Goal: Task Accomplishment & Management: Manage account settings

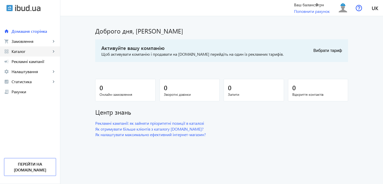
click at [52, 51] on mat-icon "keyboard_arrow_right" at bounding box center [53, 51] width 5 height 5
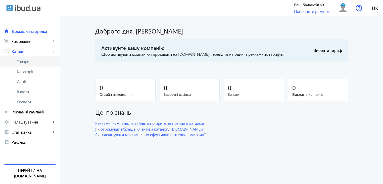
click at [37, 60] on span "Товари" at bounding box center [36, 61] width 39 height 5
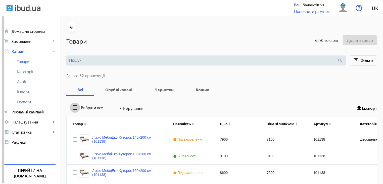
click at [71, 109] on input "Вибрати все" at bounding box center [75, 107] width 10 height 10
checkbox input "true"
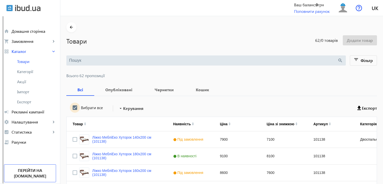
checkbox input "true"
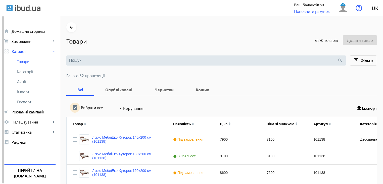
checkbox input "true"
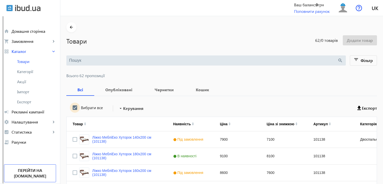
checkbox input "true"
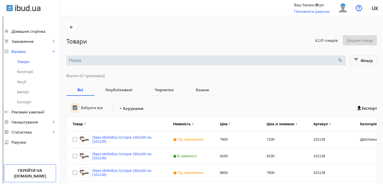
checkbox input "true"
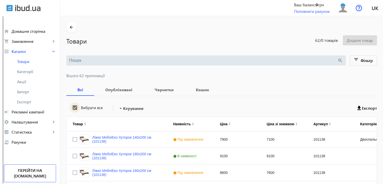
checkbox input "true"
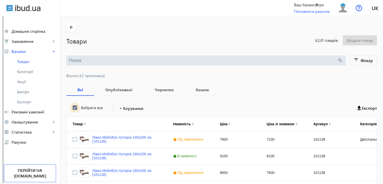
checkbox input "true"
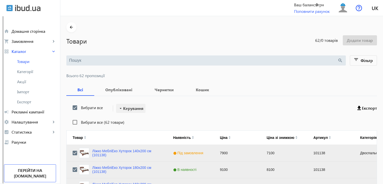
click at [126, 110] on span "Керування" at bounding box center [133, 108] width 20 height 6
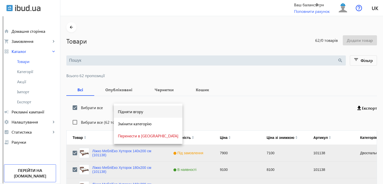
click at [126, 111] on span "Підняти вгору" at bounding box center [148, 111] width 61 height 4
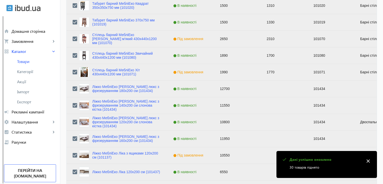
scroll to position [507, 0]
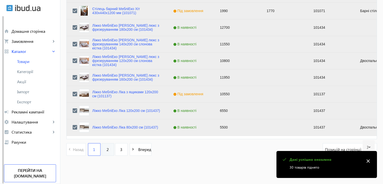
click at [107, 150] on span "2" at bounding box center [108, 149] width 2 height 6
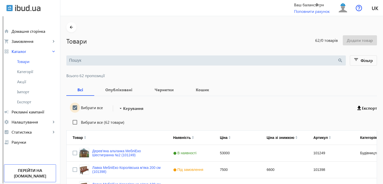
click at [74, 107] on input "Вибрати все" at bounding box center [75, 107] width 10 height 10
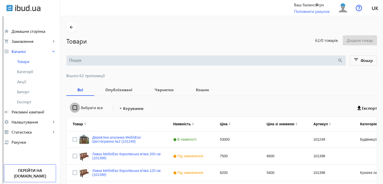
click at [74, 107] on input "Вибрати все" at bounding box center [75, 107] width 10 height 10
checkbox input "true"
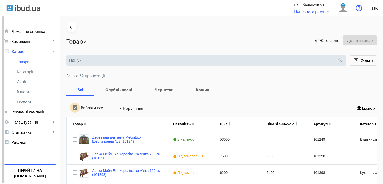
checkbox input "true"
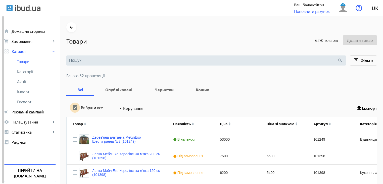
checkbox input "true"
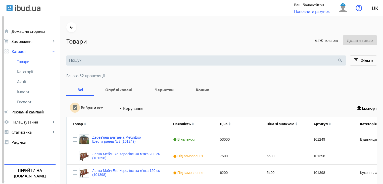
checkbox input "true"
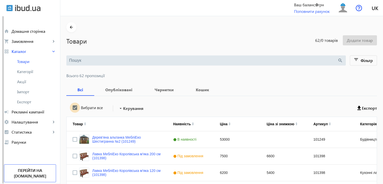
checkbox input "true"
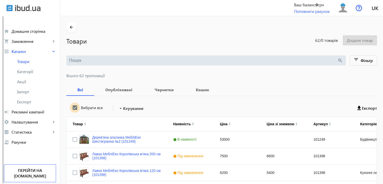
checkbox input "true"
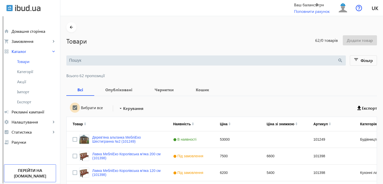
checkbox input "true"
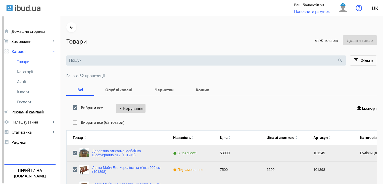
click at [136, 108] on span "Керування" at bounding box center [133, 108] width 20 height 6
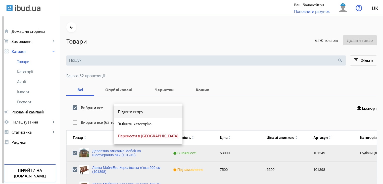
click at [130, 114] on button "Підняти вгору" at bounding box center [148, 111] width 69 height 12
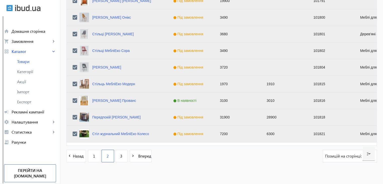
scroll to position [507, 0]
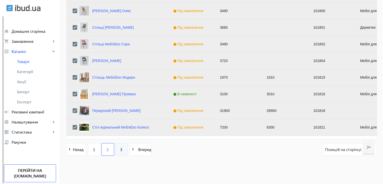
click at [120, 150] on span "3" at bounding box center [121, 149] width 2 height 6
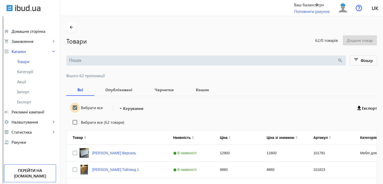
click at [72, 108] on input "Вибрати все" at bounding box center [75, 107] width 10 height 10
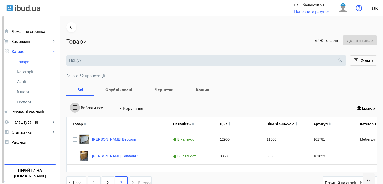
click at [72, 108] on input "Вибрати все" at bounding box center [75, 107] width 10 height 10
checkbox input "true"
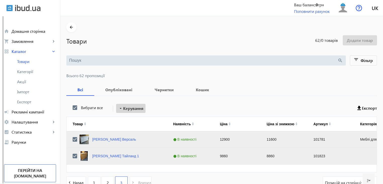
click at [132, 107] on span "Керування" at bounding box center [133, 108] width 20 height 6
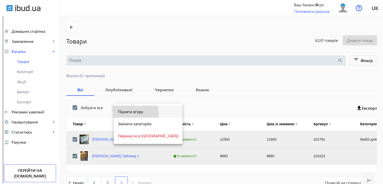
click at [130, 113] on span "Підняти вгору" at bounding box center [148, 111] width 61 height 4
